Goal: Transaction & Acquisition: Purchase product/service

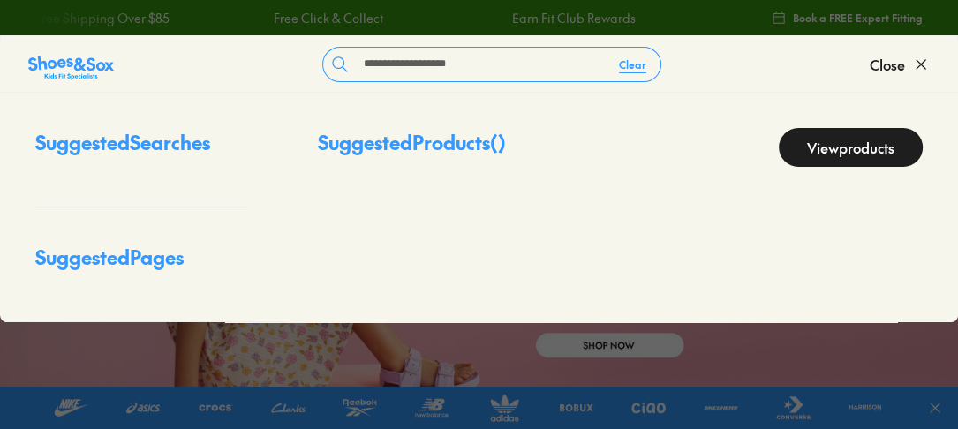
type input "**********"
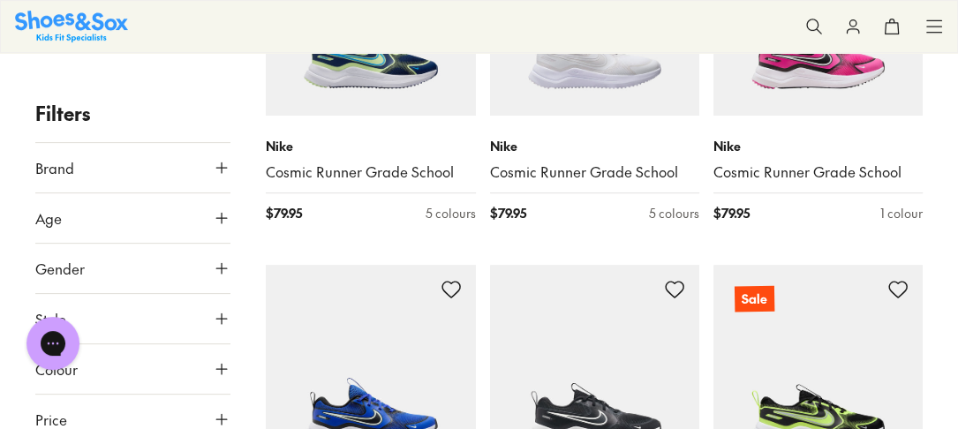
scroll to position [330, 0]
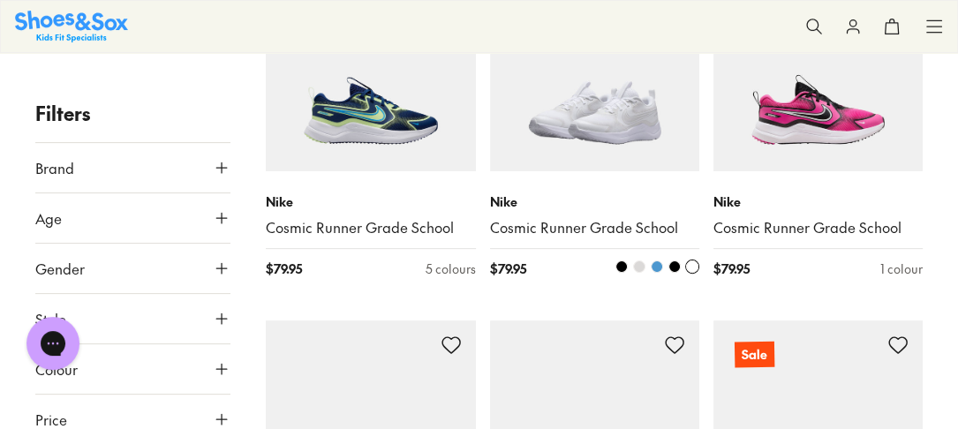
click at [576, 163] on img at bounding box center [594, 66] width 209 height 209
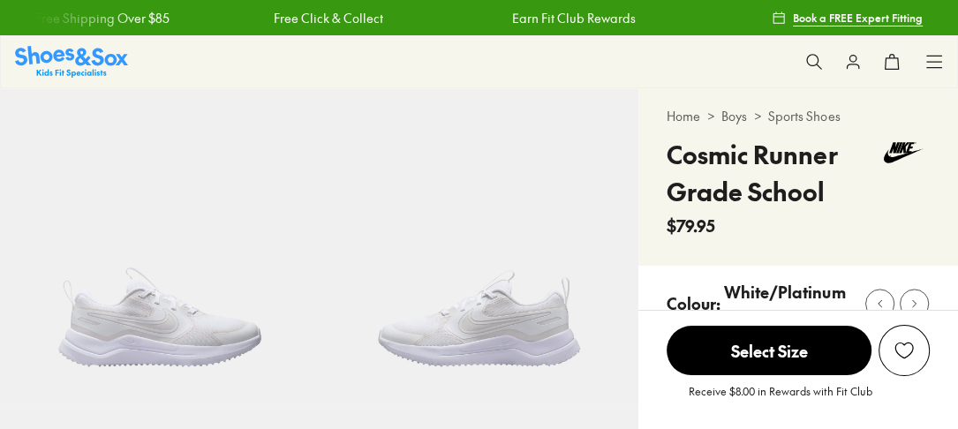
scroll to position [342, 0]
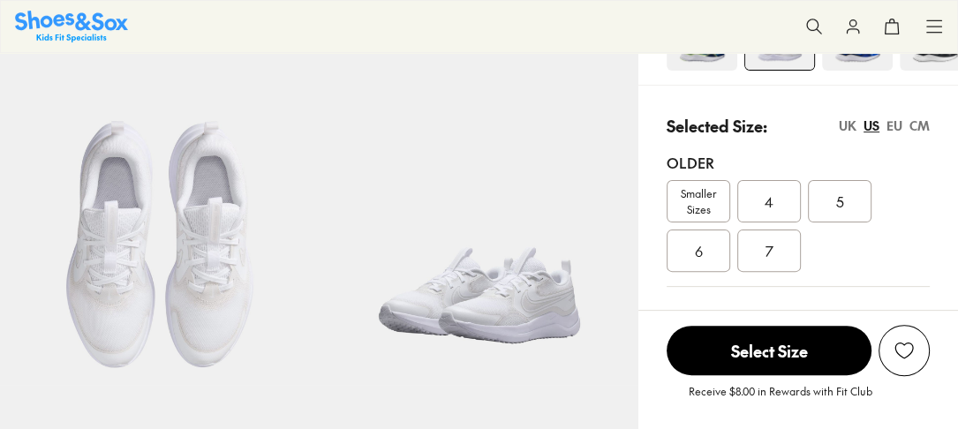
select select "*"
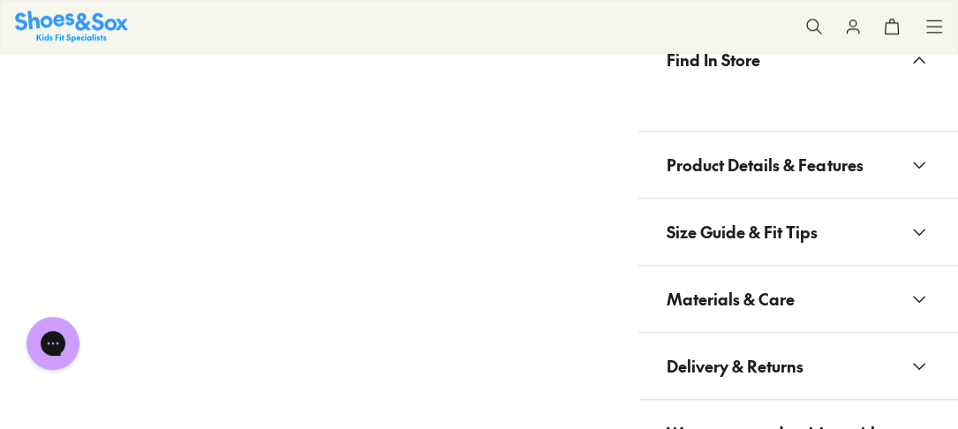
scroll to position [1041, 0]
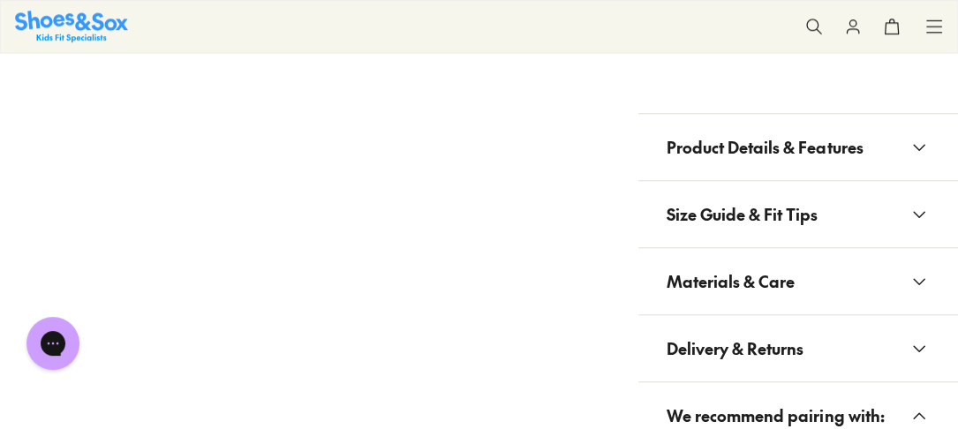
click at [925, 148] on icon at bounding box center [919, 147] width 21 height 21
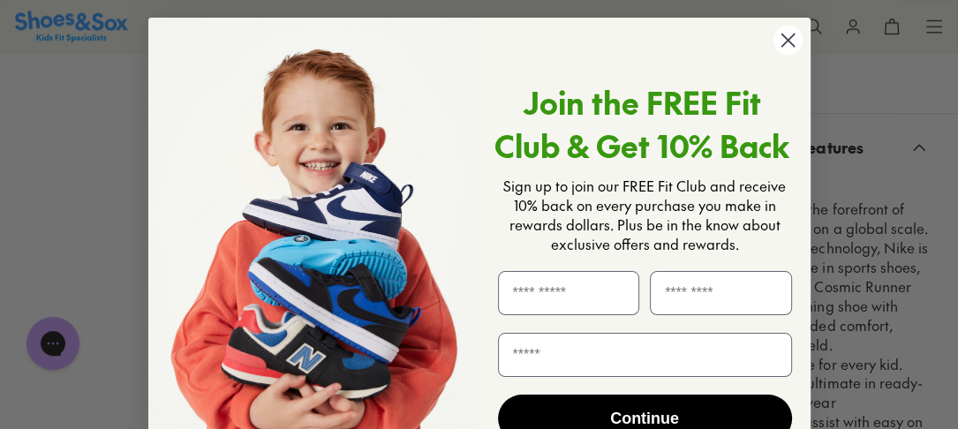
click at [784, 38] on circle "Close dialog" at bounding box center [787, 40] width 29 height 29
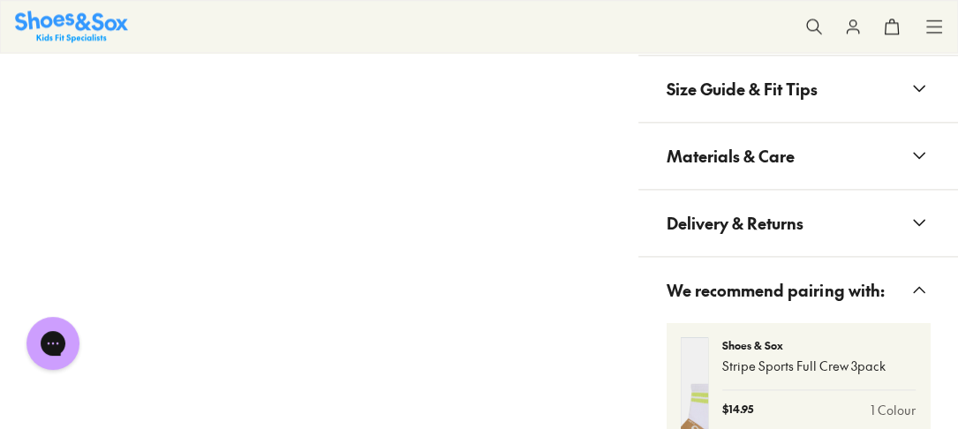
scroll to position [1717, 0]
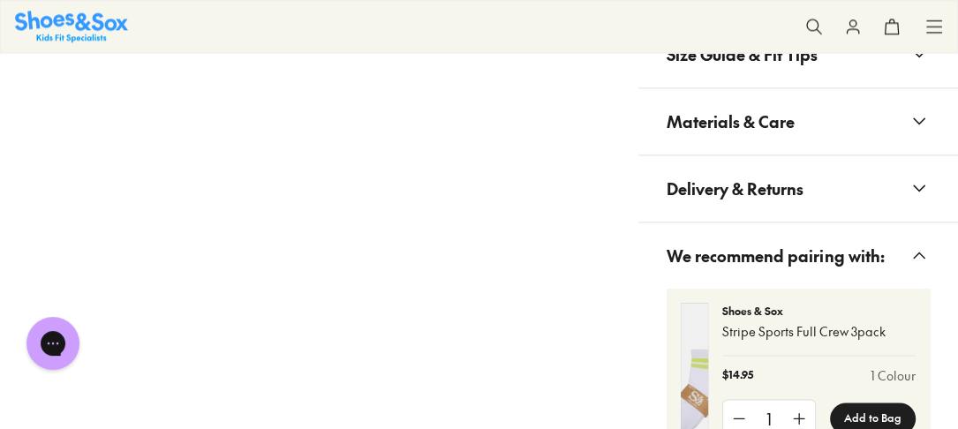
click at [919, 186] on icon at bounding box center [919, 188] width 21 height 21
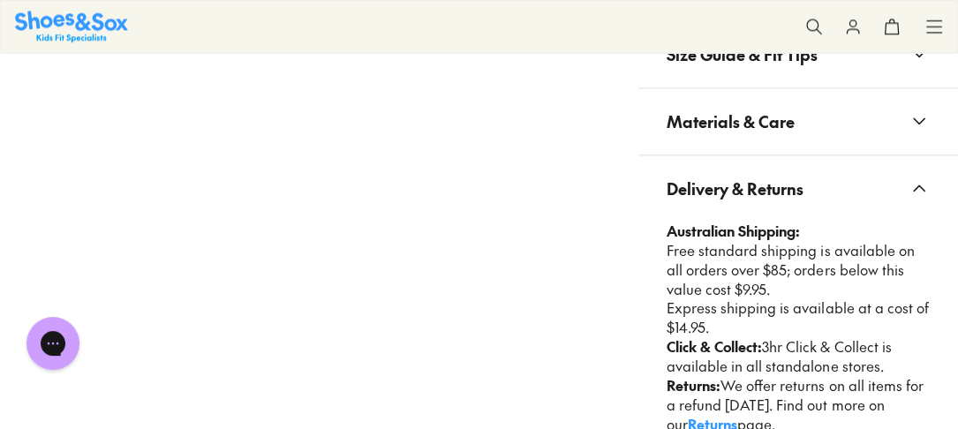
click at [919, 117] on icon at bounding box center [919, 120] width 21 height 21
